Goal: Task Accomplishment & Management: Use online tool/utility

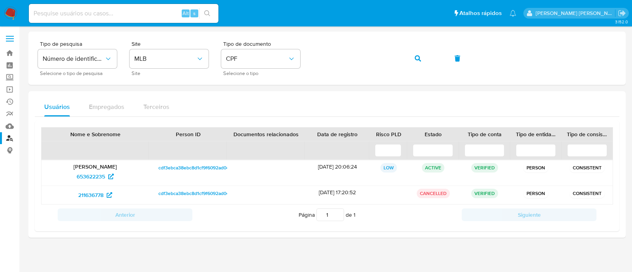
click at [12, 13] on img at bounding box center [10, 13] width 13 height 13
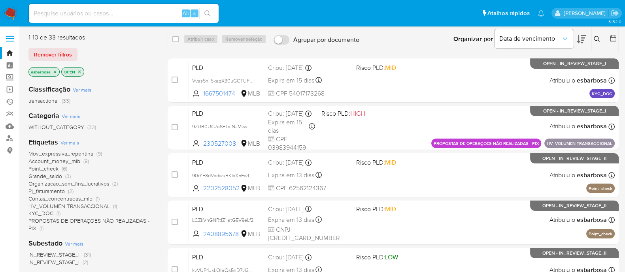
click at [13, 12] on img at bounding box center [10, 13] width 13 height 13
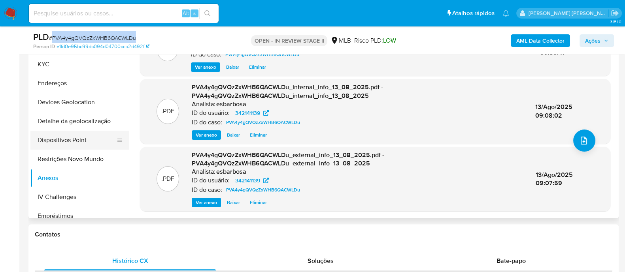
scroll to position [49, 0]
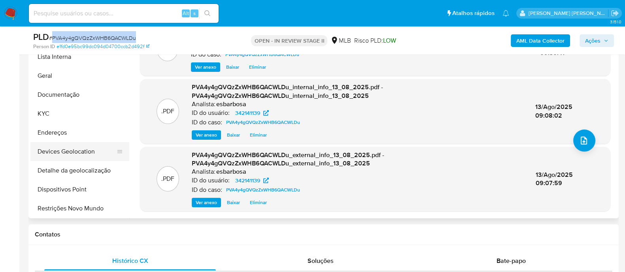
click at [79, 153] on button "Devices Geolocation" at bounding box center [76, 151] width 92 height 19
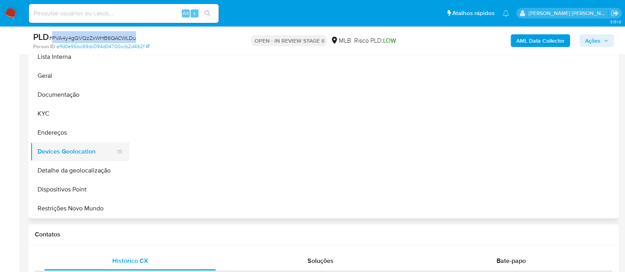
scroll to position [0, 0]
click at [71, 117] on button "KYC" at bounding box center [76, 113] width 92 height 19
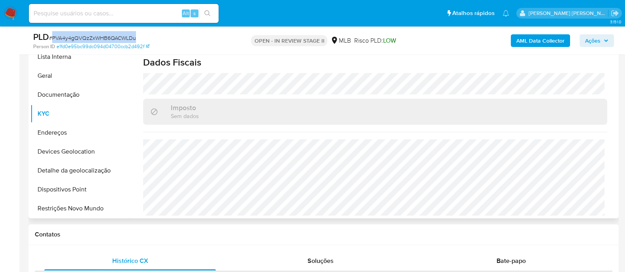
scroll to position [352, 0]
click at [70, 135] on button "Endereços" at bounding box center [76, 132] width 92 height 19
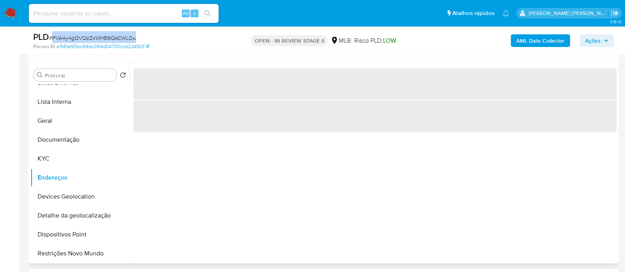
scroll to position [197, 0]
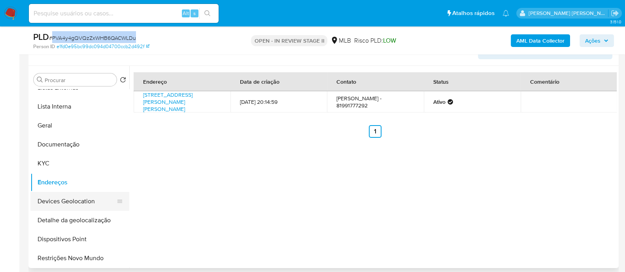
click at [77, 203] on button "Devices Geolocation" at bounding box center [76, 201] width 92 height 19
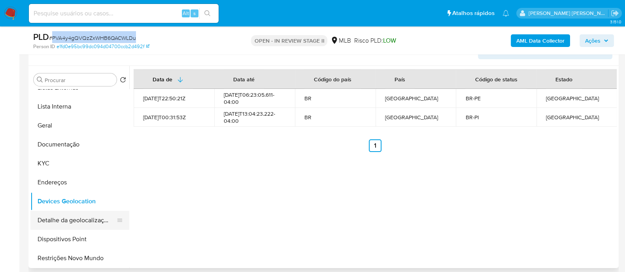
click at [75, 217] on button "Detalhe da geolocalização" at bounding box center [76, 220] width 92 height 19
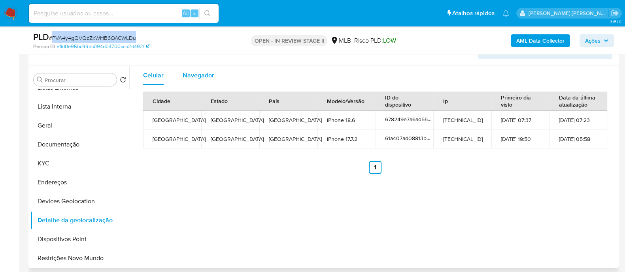
click at [207, 77] on span "Navegador" at bounding box center [199, 75] width 32 height 9
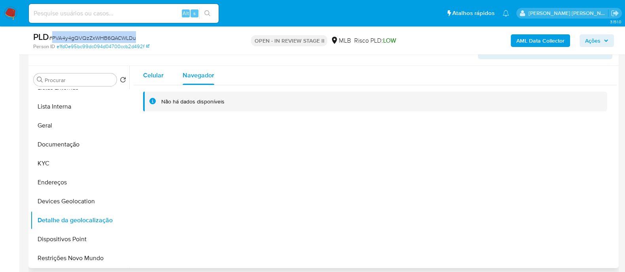
click at [159, 77] on span "Celular" at bounding box center [153, 75] width 21 height 9
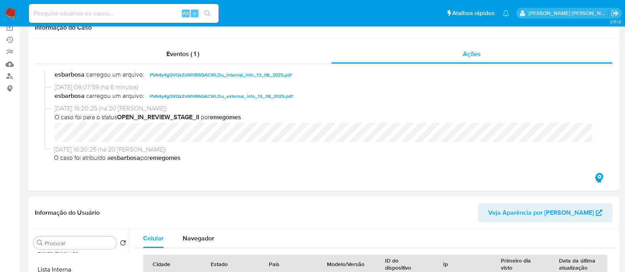
scroll to position [0, 0]
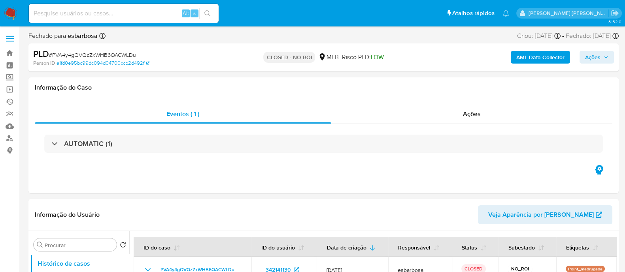
select select "10"
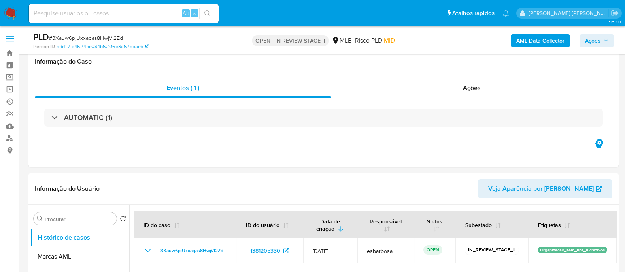
select select "10"
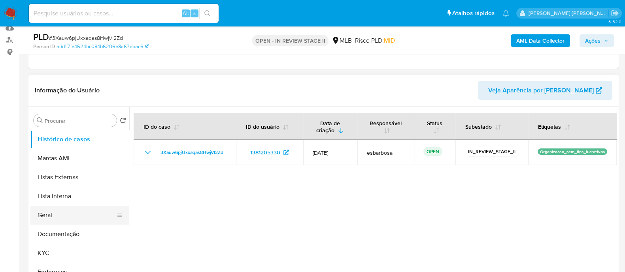
click at [65, 213] on button "Geral" at bounding box center [76, 215] width 92 height 19
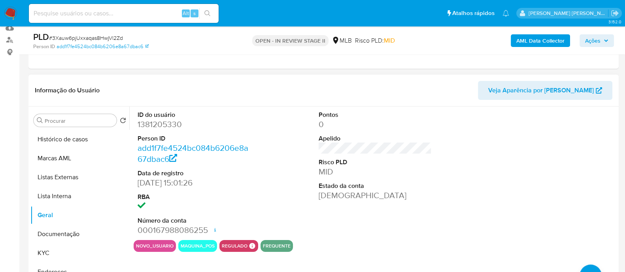
click at [174, 126] on dd "1381205330" at bounding box center [193, 124] width 113 height 11
copy dd "1381205330"
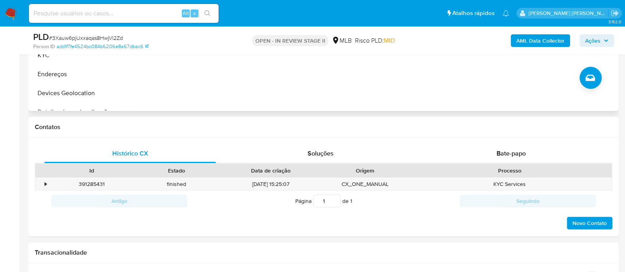
scroll to position [49, 0]
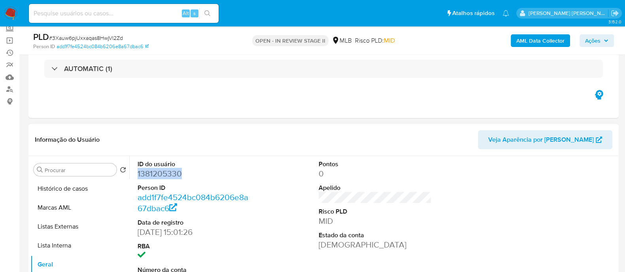
click at [152, 175] on dd "1381205330" at bounding box center [193, 173] width 113 height 11
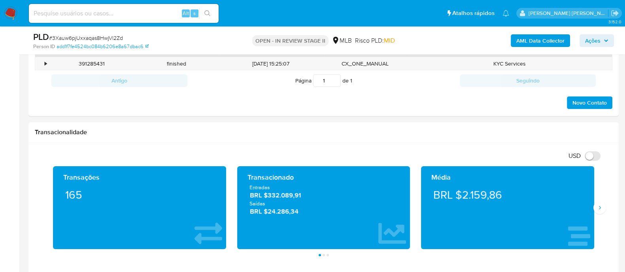
scroll to position [409, 0]
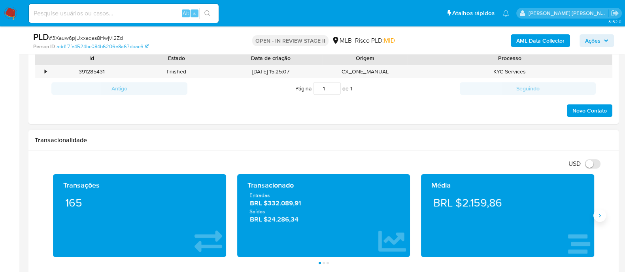
click at [599, 215] on icon "Siguiente" at bounding box center [599, 216] width 6 height 6
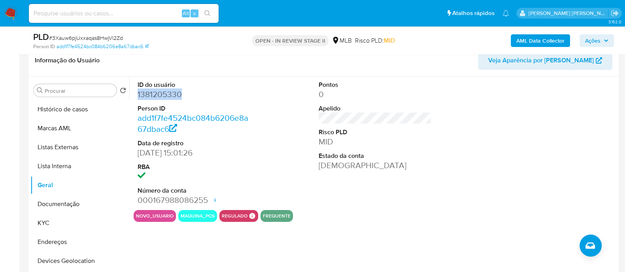
scroll to position [63, 0]
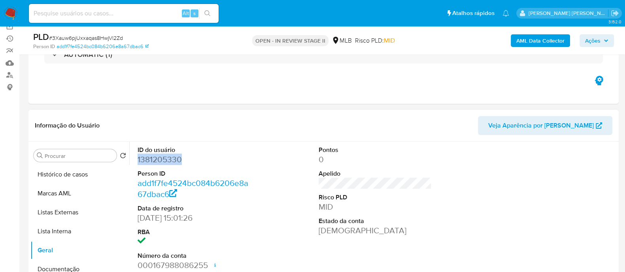
click at [156, 163] on dd "1381205330" at bounding box center [193, 159] width 113 height 11
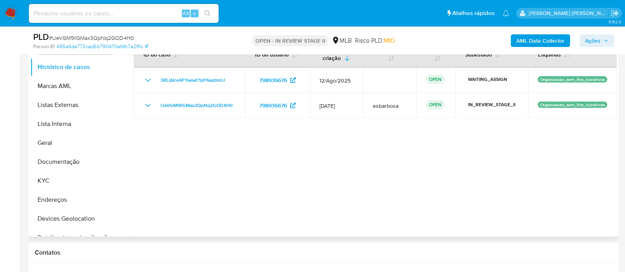
scroll to position [395, 0]
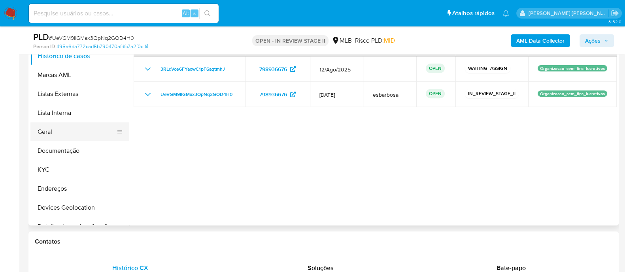
click at [58, 132] on button "Geral" at bounding box center [76, 131] width 92 height 19
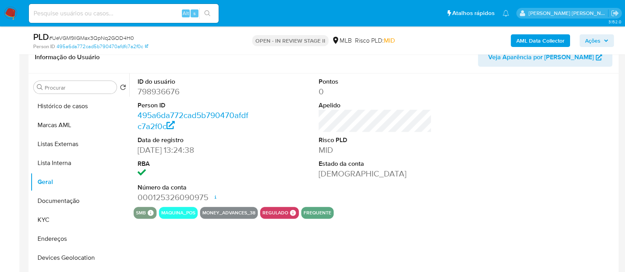
scroll to position [345, 0]
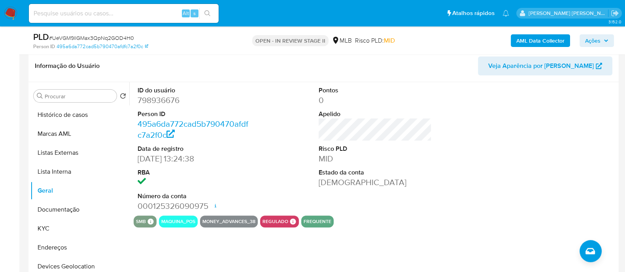
click at [162, 104] on dd "798936676" at bounding box center [193, 100] width 113 height 11
copy dd "798936676"
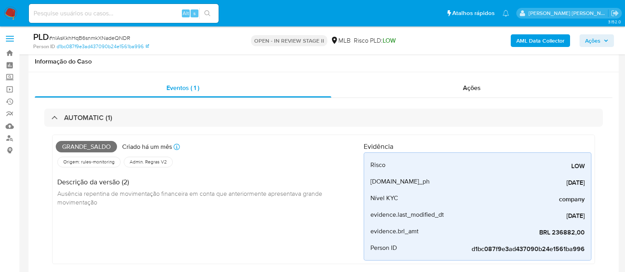
scroll to position [247, 0]
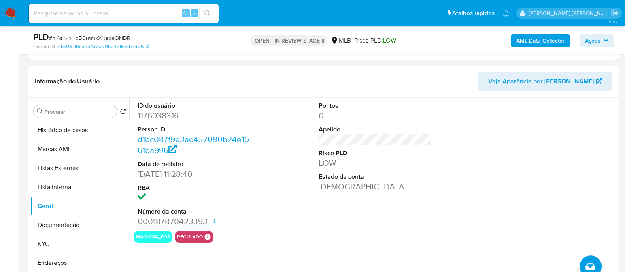
click at [174, 119] on dd "1176938316" at bounding box center [193, 115] width 113 height 11
copy dd "1176938316"
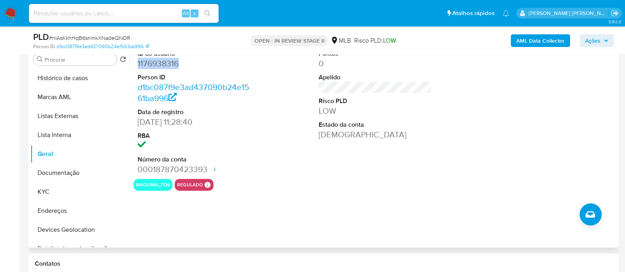
scroll to position [296, 0]
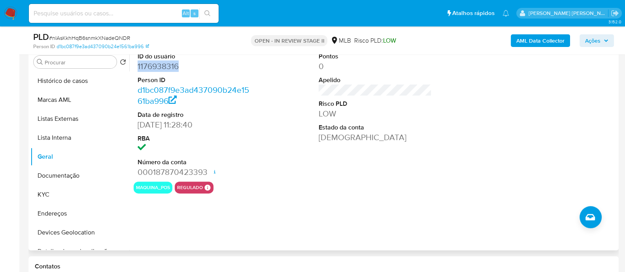
click at [166, 64] on dd "1176938316" at bounding box center [193, 66] width 113 height 11
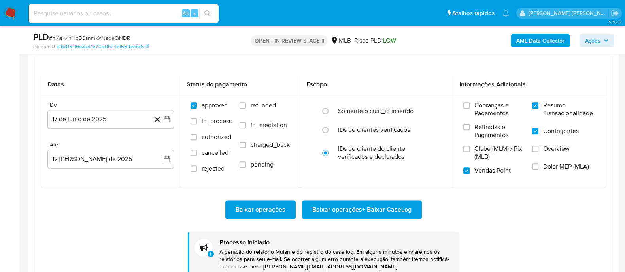
scroll to position [1086, 0]
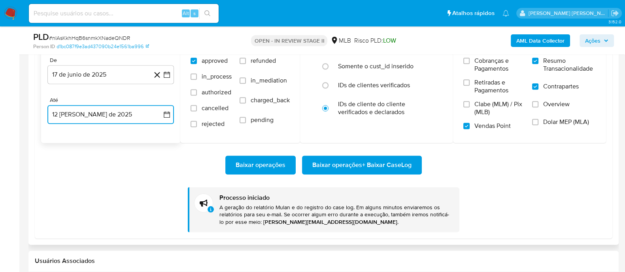
click at [165, 116] on icon "button" at bounding box center [167, 114] width 6 height 6
click at [64, 203] on button "11" at bounding box center [63, 204] width 13 height 13
click at [334, 164] on span "Baixar operações + Baixar CaseLog" at bounding box center [361, 164] width 99 height 17
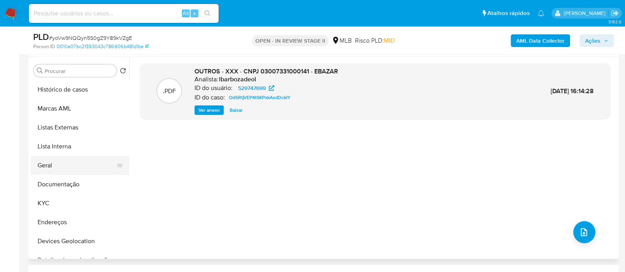
click at [59, 169] on button "Geral" at bounding box center [76, 165] width 92 height 19
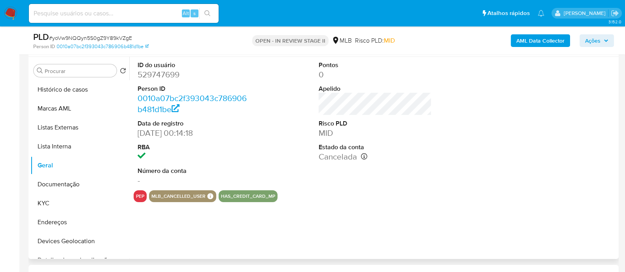
click at [169, 78] on dd "529747699" at bounding box center [193, 74] width 113 height 11
copy dd "529747699"
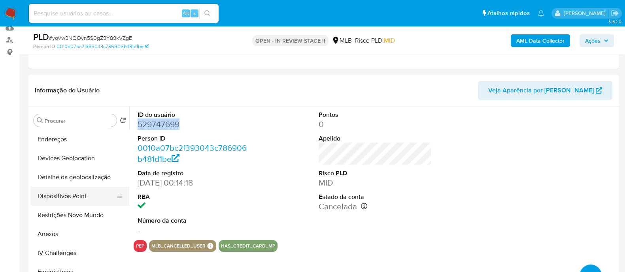
scroll to position [148, 0]
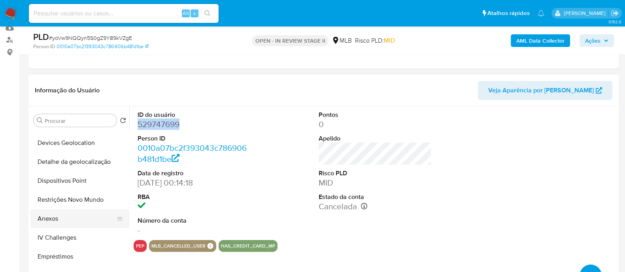
click at [59, 219] on button "Anexos" at bounding box center [76, 218] width 92 height 19
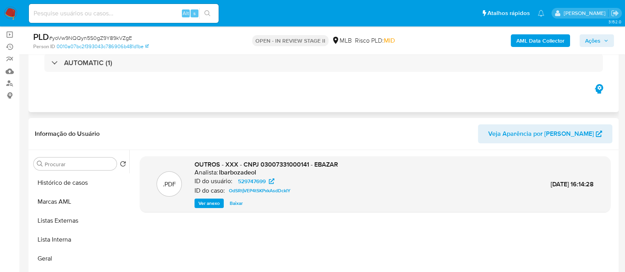
scroll to position [98, 0]
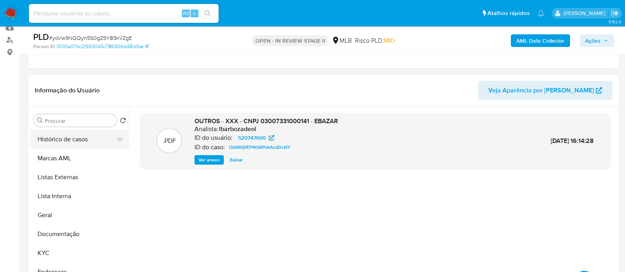
click at [73, 143] on button "Histórico de casos" at bounding box center [76, 139] width 92 height 19
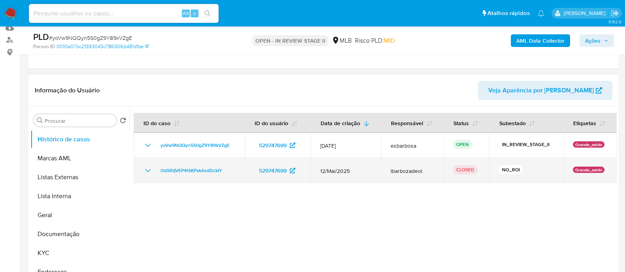
click at [149, 169] on icon "Mostrar/Ocultar" at bounding box center [148, 170] width 6 height 3
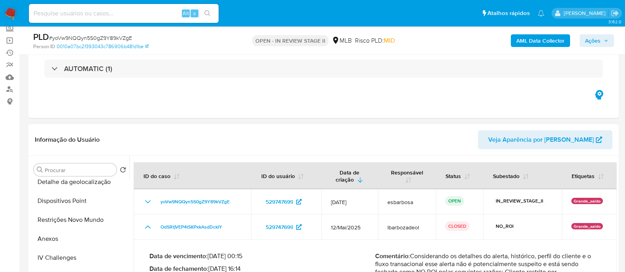
scroll to position [197, 0]
click at [80, 192] on button "Restrições Novo Mundo" at bounding box center [76, 200] width 92 height 19
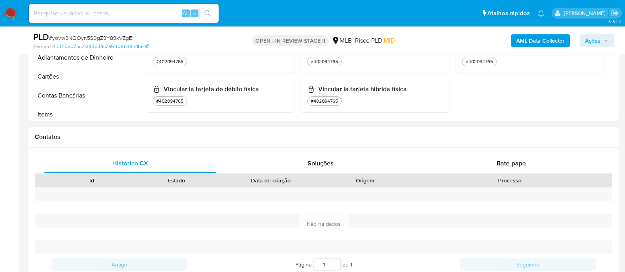
scroll to position [444, 0]
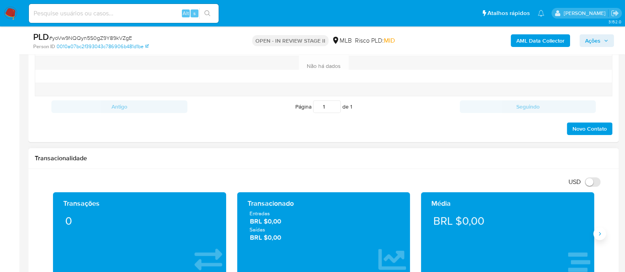
click at [601, 236] on button "Siguiente" at bounding box center [599, 234] width 13 height 13
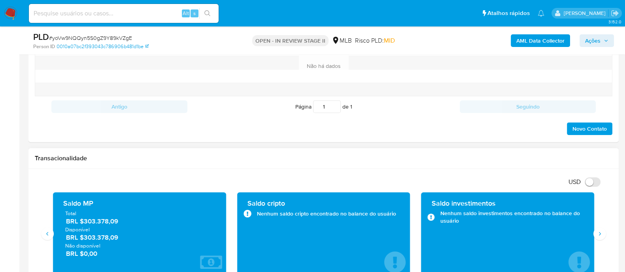
click at [43, 239] on div "Transações 0 Transacionado Entradas BRL $0,00 Saídas BRL $0,00 Média BRL $0,00 …" at bounding box center [323, 237] width 577 height 90
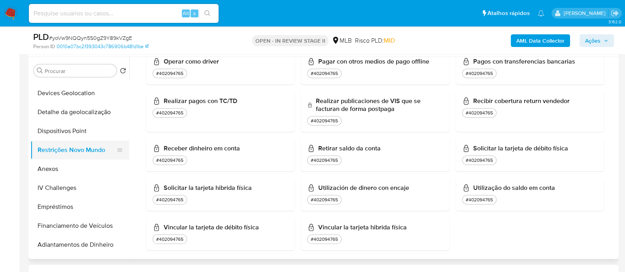
scroll to position [148, 0]
click at [66, 171] on button "Anexos" at bounding box center [76, 169] width 92 height 19
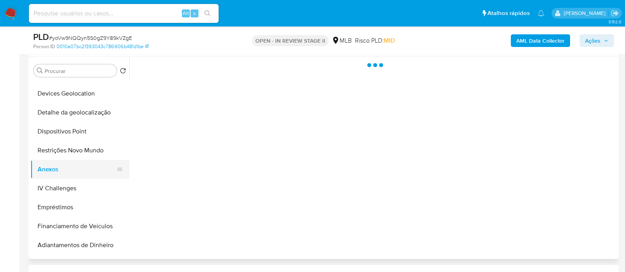
scroll to position [0, 0]
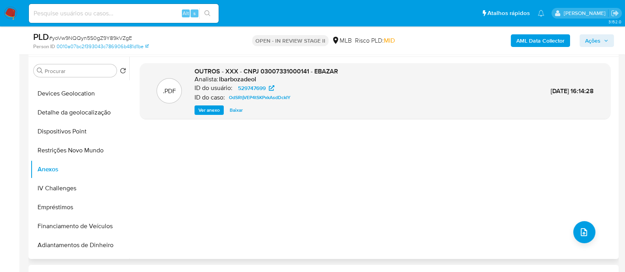
click at [208, 111] on span "Ver anexo" at bounding box center [208, 110] width 21 height 8
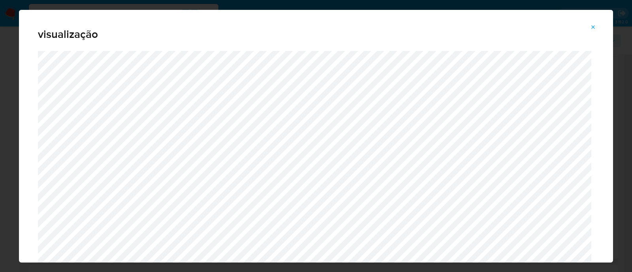
click at [595, 24] on icon "Attachment preview" at bounding box center [593, 27] width 6 height 6
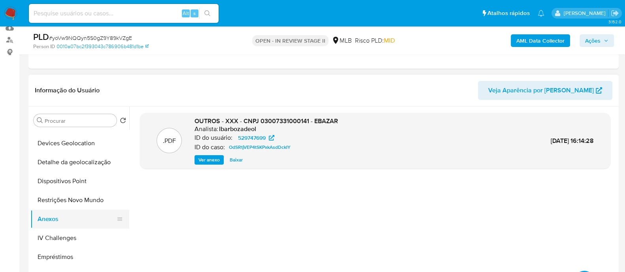
scroll to position [98, 0]
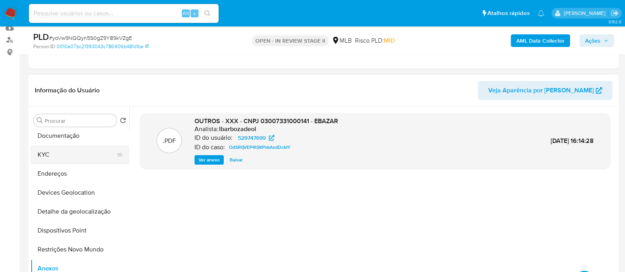
click at [55, 157] on button "KYC" at bounding box center [76, 154] width 92 height 19
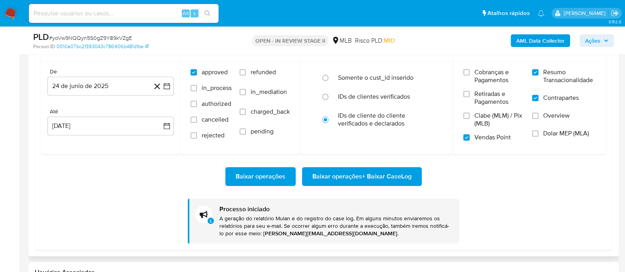
scroll to position [938, 0]
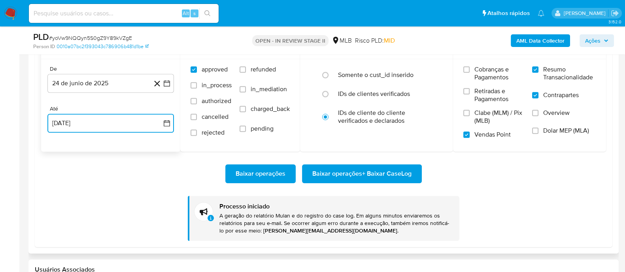
click at [166, 119] on icon "button" at bounding box center [167, 123] width 8 height 8
click at [65, 211] on button "11" at bounding box center [63, 212] width 13 height 13
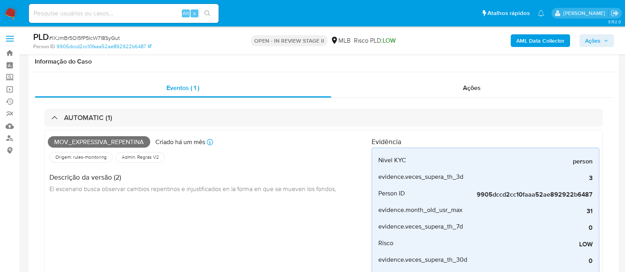
select select "10"
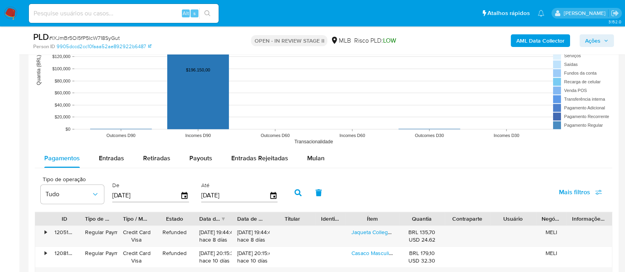
scroll to position [949, 0]
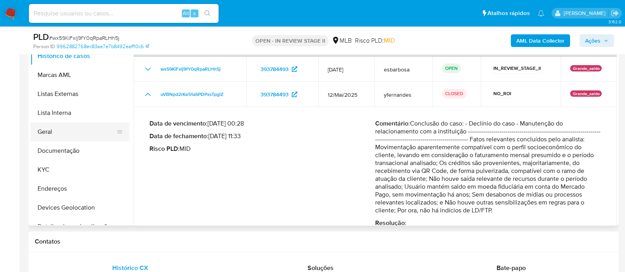
scroll to position [296, 0]
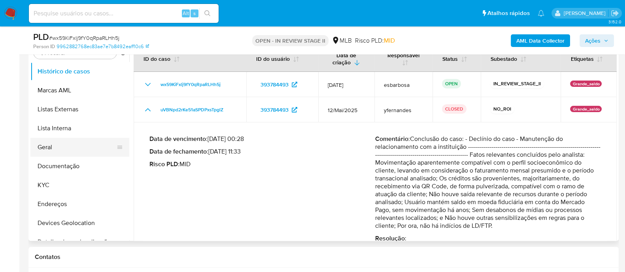
click at [61, 145] on button "Geral" at bounding box center [76, 147] width 92 height 19
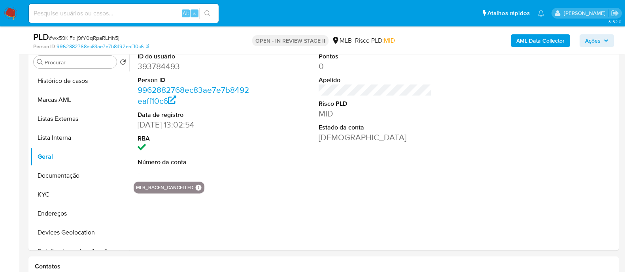
scroll to position [197, 0]
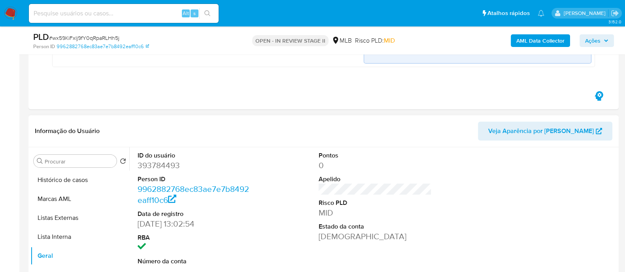
click at [164, 166] on dd "393784493" at bounding box center [193, 165] width 113 height 11
copy dd "393784493"
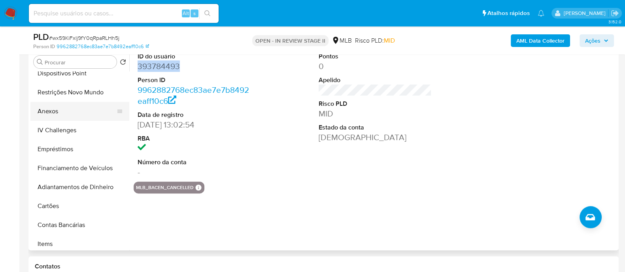
click at [70, 111] on button "Anexos" at bounding box center [76, 111] width 92 height 19
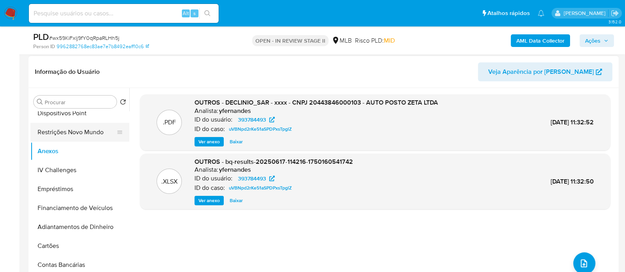
click at [69, 135] on button "Restrições Novo Mundo" at bounding box center [76, 132] width 92 height 19
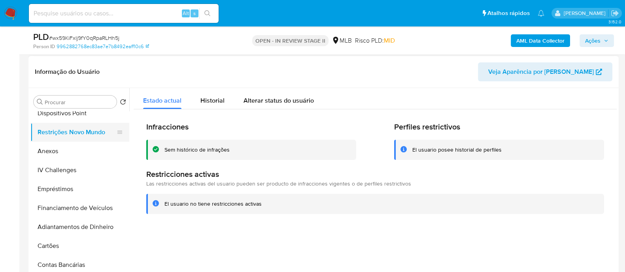
click at [73, 130] on button "Restrições Novo Mundo" at bounding box center [76, 132] width 92 height 19
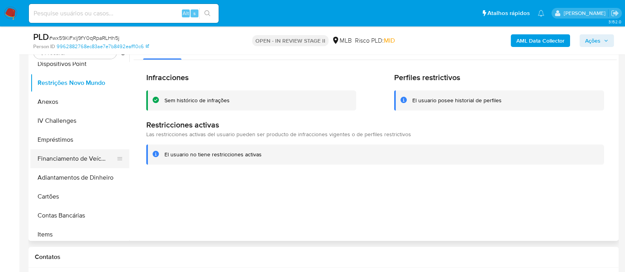
scroll to position [148, 0]
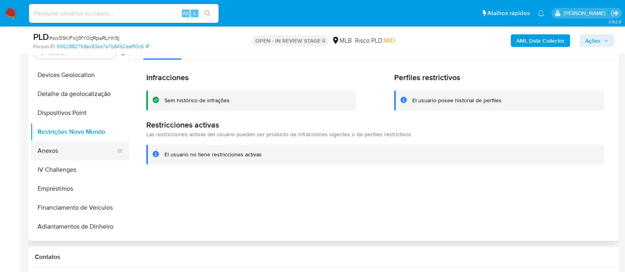
click at [68, 155] on button "Anexos" at bounding box center [76, 150] width 92 height 19
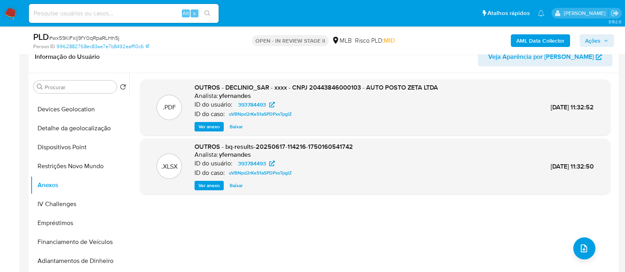
scroll to position [247, 0]
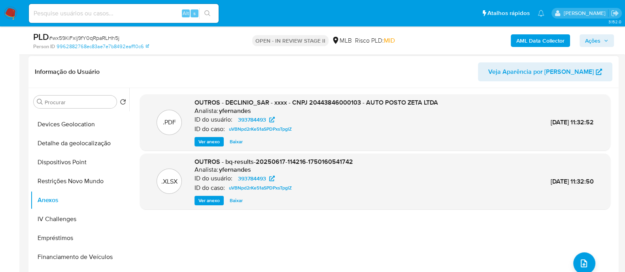
click at [207, 142] on span "Ver anexo" at bounding box center [208, 142] width 21 height 8
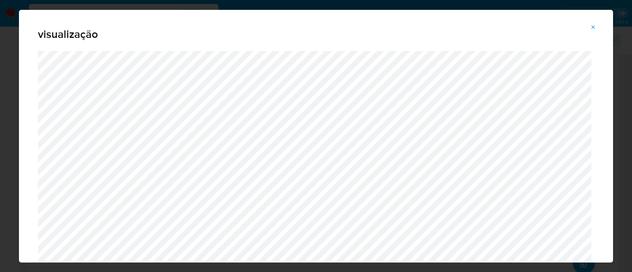
click at [593, 25] on icon "Attachment preview" at bounding box center [593, 27] width 6 height 6
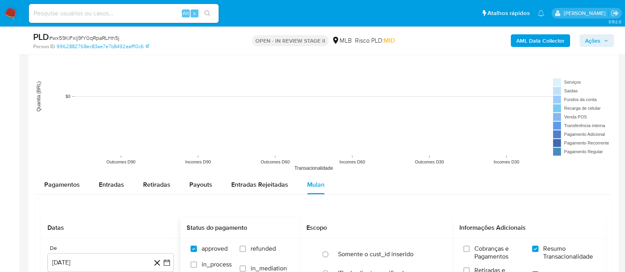
scroll to position [988, 0]
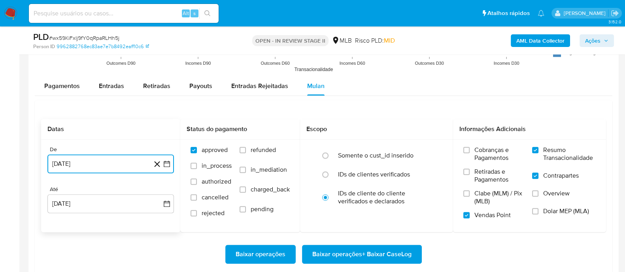
click at [119, 163] on button "[DATE]" at bounding box center [110, 163] width 126 height 19
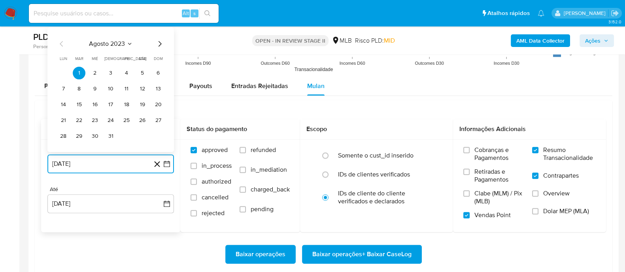
click at [112, 42] on span "agosto 2023" at bounding box center [107, 44] width 36 height 8
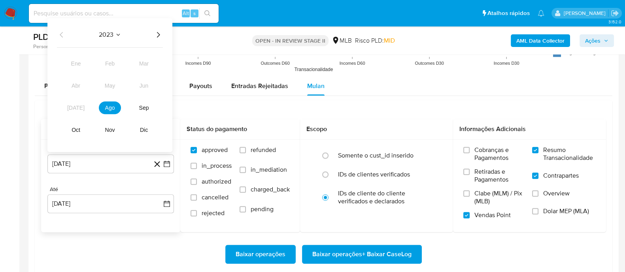
click at [158, 33] on icon "Año siguiente" at bounding box center [157, 34] width 9 height 9
click at [143, 87] on span "jun" at bounding box center [143, 86] width 9 height 6
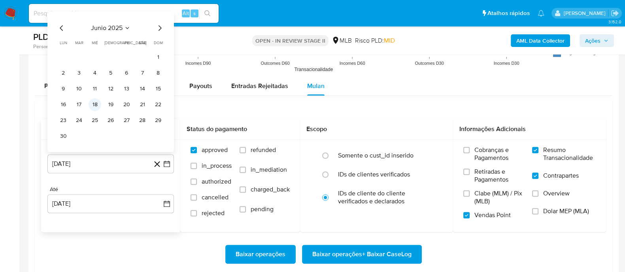
click at [93, 104] on button "18" at bounding box center [94, 104] width 13 height 13
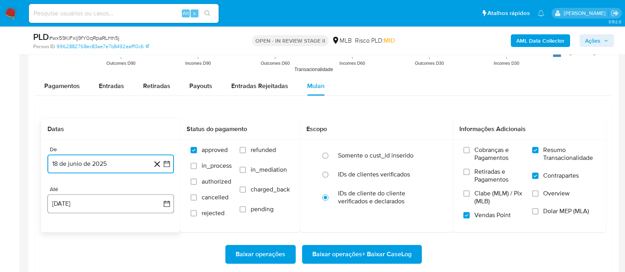
click at [137, 203] on button "13 [PERSON_NAME] de 2025" at bounding box center [110, 203] width 126 height 19
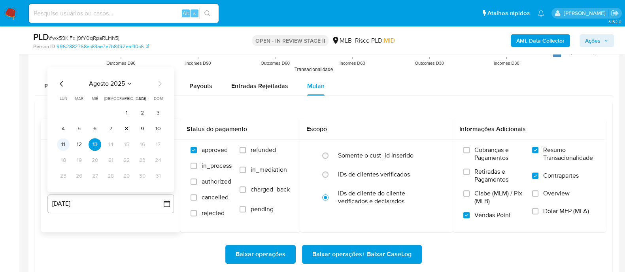
click at [64, 144] on button "11" at bounding box center [63, 144] width 13 height 13
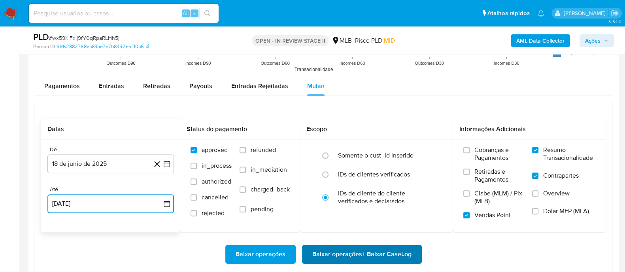
click at [350, 254] on span "Baixar operações + Baixar CaseLog" at bounding box center [361, 254] width 99 height 17
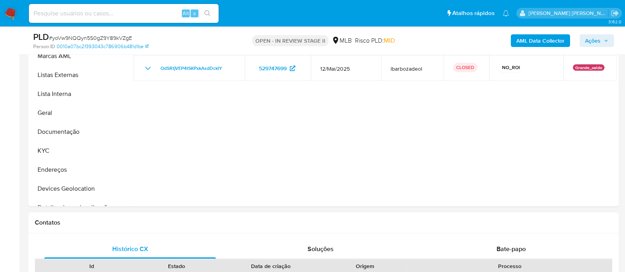
select select "10"
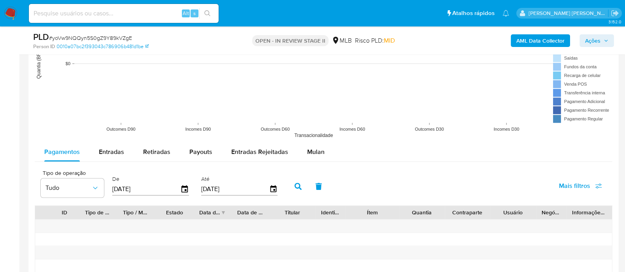
scroll to position [790, 0]
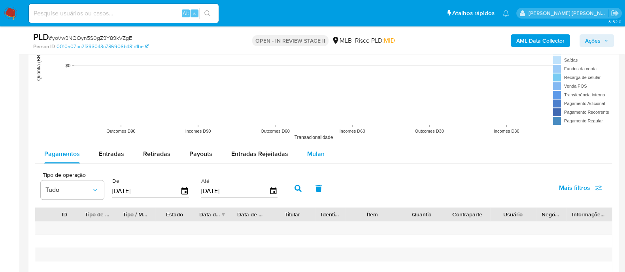
click at [317, 154] on span "Mulan" at bounding box center [315, 153] width 17 height 9
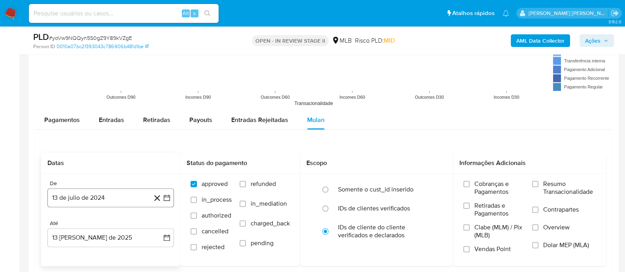
scroll to position [840, 0]
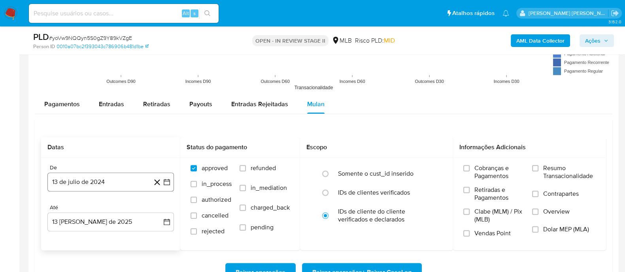
click at [102, 181] on button "13 de julio de 2024" at bounding box center [110, 182] width 126 height 19
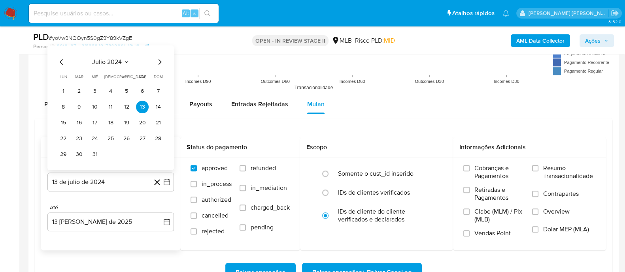
click at [119, 60] on span "julio 2024" at bounding box center [107, 62] width 30 height 8
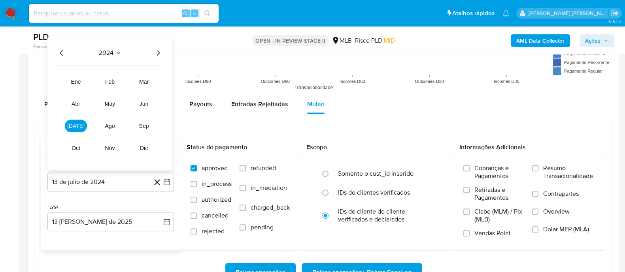
click at [160, 53] on icon "Año siguiente" at bounding box center [157, 52] width 9 height 9
click at [146, 107] on button "jun" at bounding box center [144, 103] width 22 height 13
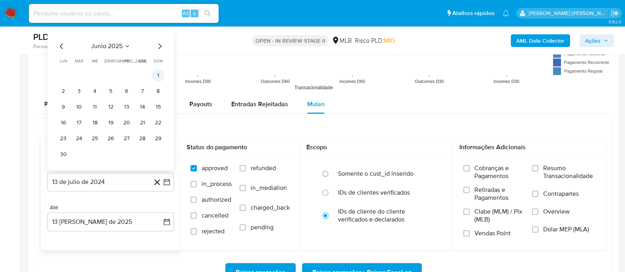
click at [158, 74] on button "1" at bounding box center [158, 75] width 13 height 13
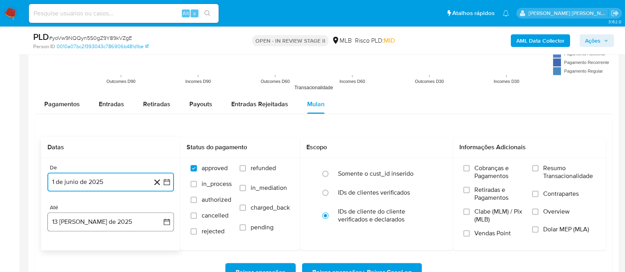
click at [125, 220] on button "13 [PERSON_NAME] de 2025" at bounding box center [110, 222] width 126 height 19
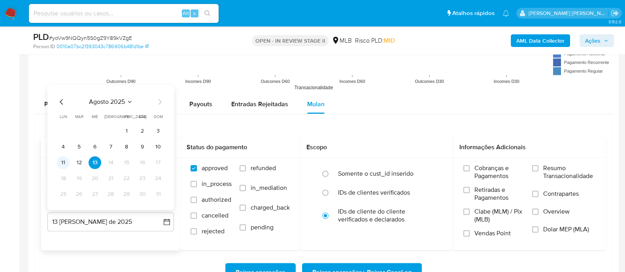
click at [66, 163] on button "11" at bounding box center [63, 162] width 13 height 13
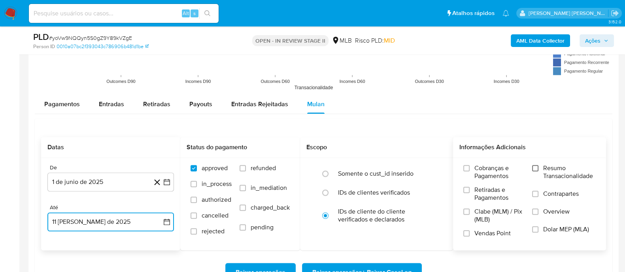
click at [535, 170] on input "Resumo Transacionalidade" at bounding box center [535, 168] width 6 height 6
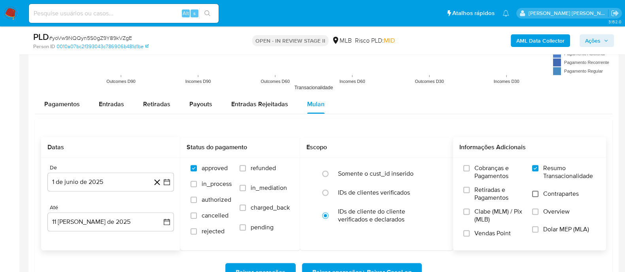
click at [535, 195] on input "Contrapartes" at bounding box center [535, 194] width 6 height 6
click at [536, 210] on input "Overview" at bounding box center [535, 212] width 6 height 6
click at [537, 231] on input "Dolar MEP (MLA)" at bounding box center [535, 229] width 6 height 6
click at [469, 234] on label "Vendas Point" at bounding box center [493, 237] width 61 height 14
click at [469, 234] on input "Vendas Point" at bounding box center [466, 233] width 6 height 6
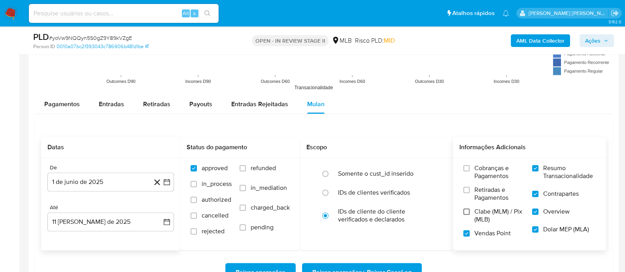
click at [467, 209] on input "Clabe (MLM) / Pix (MLB)" at bounding box center [466, 212] width 6 height 6
drag, startPoint x: 467, startPoint y: 190, endPoint x: 467, endPoint y: 186, distance: 4.7
click at [467, 187] on input "Retiradas e Pagamentos" at bounding box center [466, 190] width 6 height 6
click at [467, 167] on input "Cobranças e Pagamentos" at bounding box center [466, 168] width 6 height 6
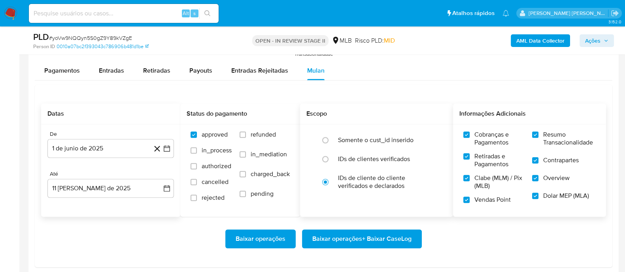
scroll to position [889, 0]
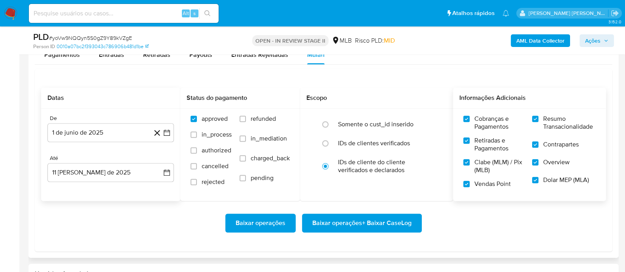
click at [345, 220] on span "Baixar operações + Baixar CaseLog" at bounding box center [361, 223] width 99 height 17
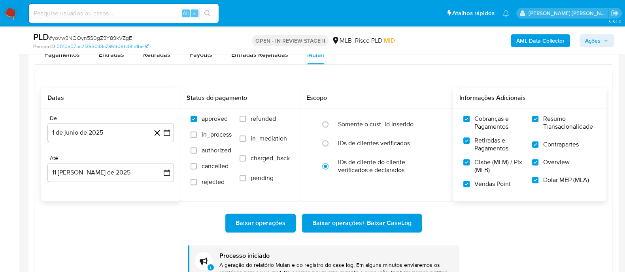
scroll to position [938, 0]
